Goal: Check status

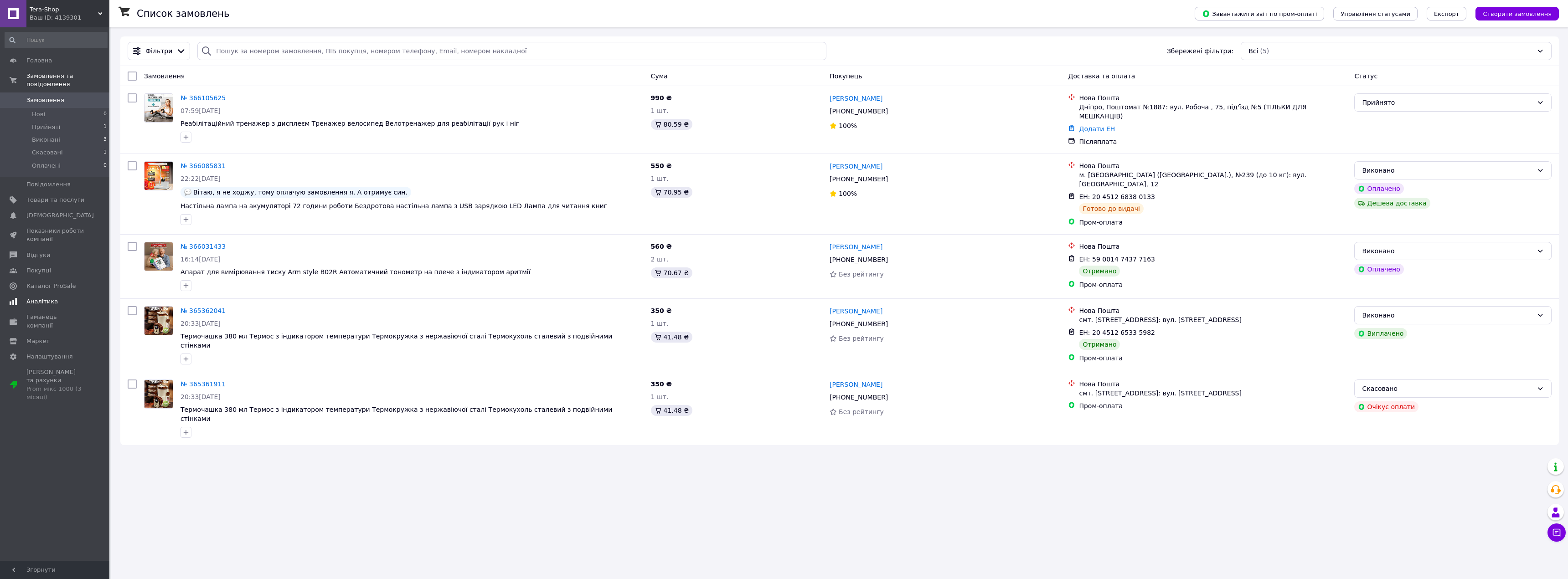
click at [63, 298] on span "Аналітика" at bounding box center [55, 301] width 58 height 8
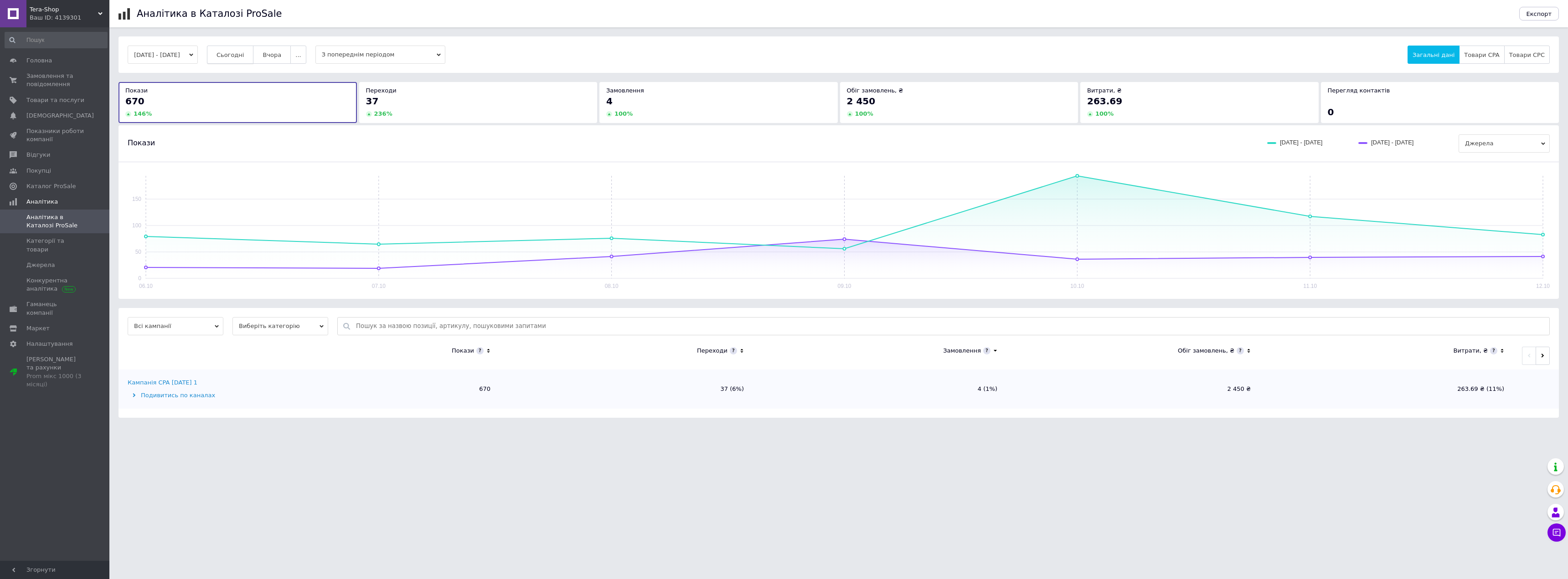
click at [236, 52] on span "Сьогодні" at bounding box center [230, 55] width 28 height 7
